Goal: Navigation & Orientation: Go to known website

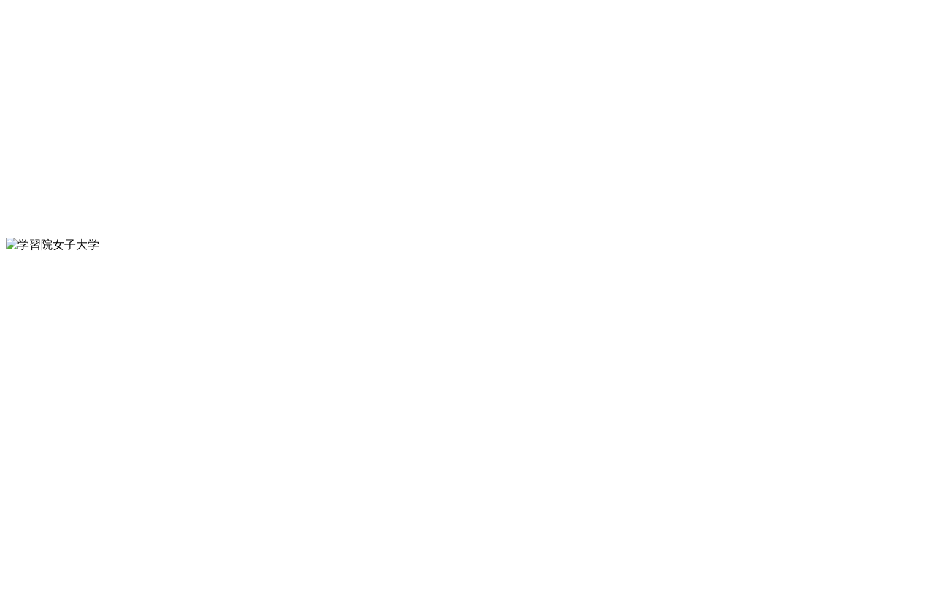
scroll to position [8721, 0]
